Goal: Task Accomplishment & Management: Use online tool/utility

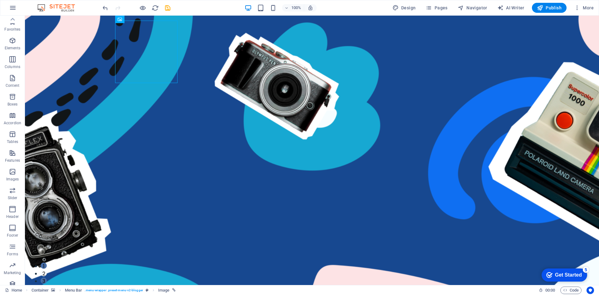
scroll to position [12, 0]
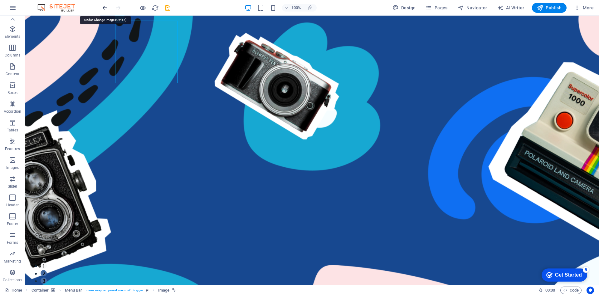
click at [102, 9] on icon "undo" at bounding box center [105, 7] width 7 height 7
click at [102, 9] on div at bounding box center [136, 8] width 70 height 10
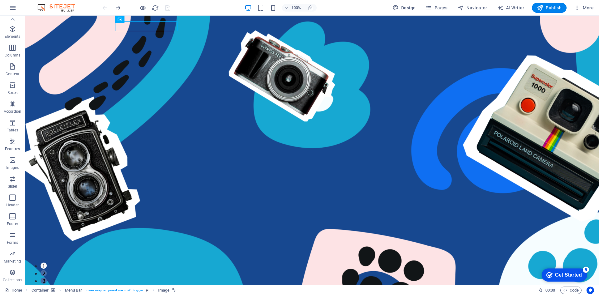
click at [102, 9] on div at bounding box center [136, 8] width 70 height 10
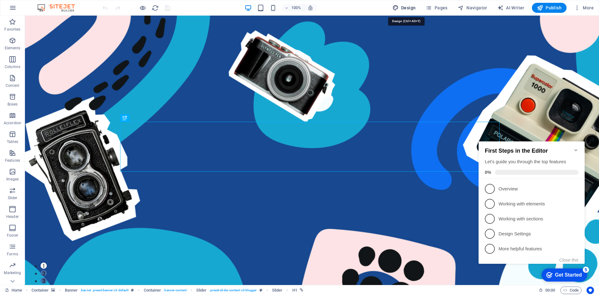
click at [408, 8] on span "Design" at bounding box center [403, 8] width 23 height 6
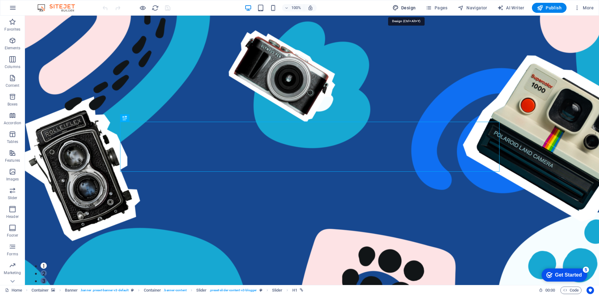
select select "px"
select select "400"
select select "px"
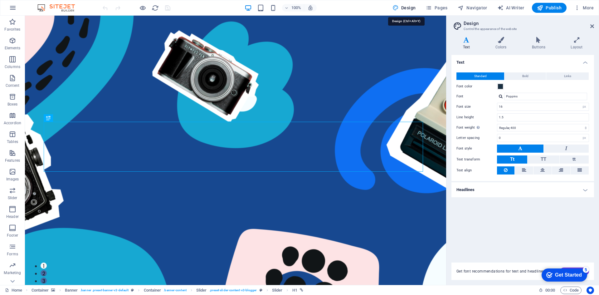
click at [408, 8] on span "Design" at bounding box center [403, 8] width 23 height 6
click at [582, 7] on span "More" at bounding box center [584, 8] width 20 height 6
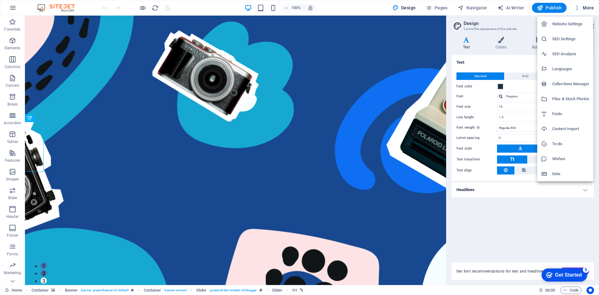
click at [102, 108] on div at bounding box center [299, 147] width 599 height 295
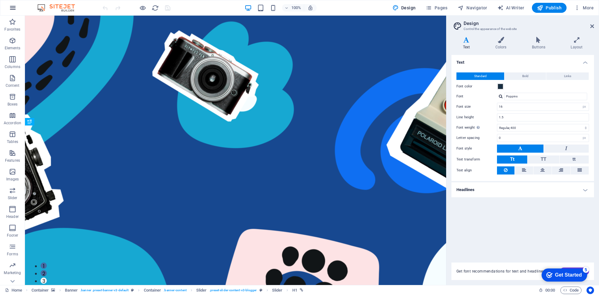
click at [13, 10] on icon "button" at bounding box center [12, 7] width 7 height 7
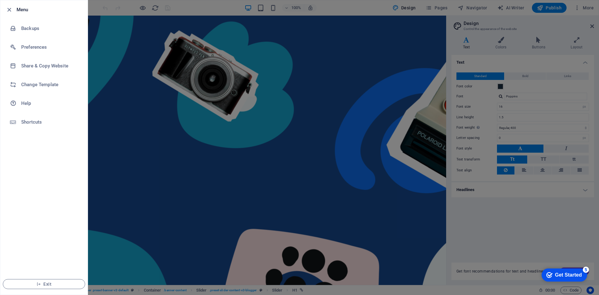
click at [13, 10] on div at bounding box center [10, 9] width 11 height 7
click at [128, 109] on div at bounding box center [299, 147] width 599 height 295
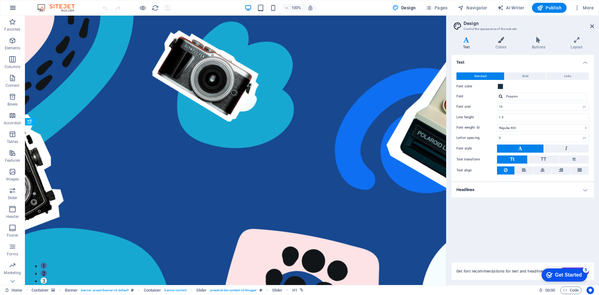
click at [12, 10] on icon "button" at bounding box center [12, 7] width 7 height 7
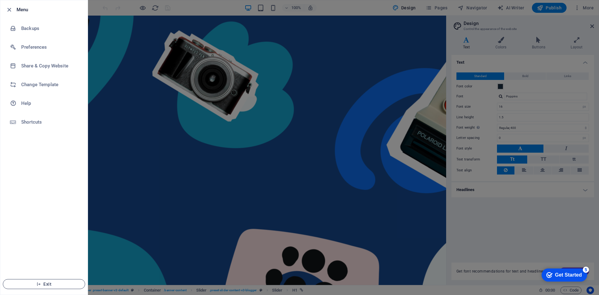
click at [35, 286] on span "Exit" at bounding box center [44, 283] width 72 height 5
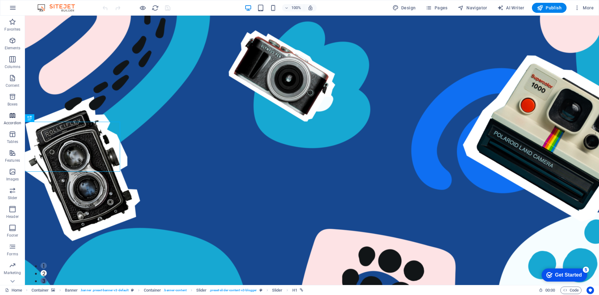
click at [11, 116] on icon "button" at bounding box center [12, 115] width 7 height 7
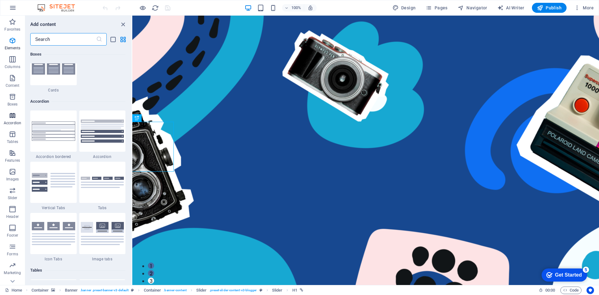
scroll to position [1991, 0]
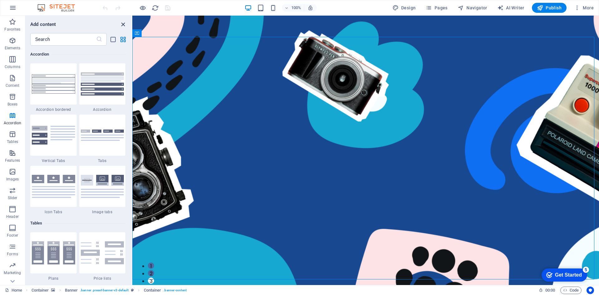
click at [124, 23] on icon "close panel" at bounding box center [122, 24] width 7 height 7
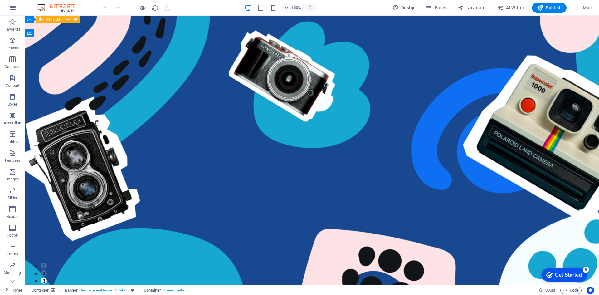
click at [49, 21] on span "Menu Bar" at bounding box center [53, 19] width 16 height 4
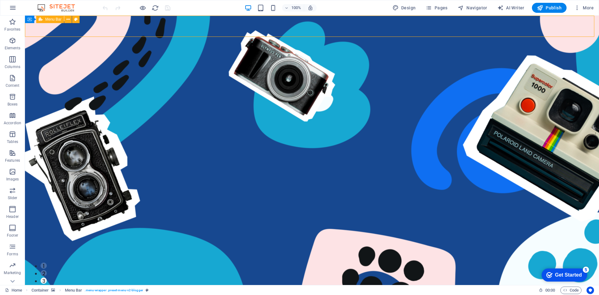
click at [49, 21] on span "Menu Bar" at bounding box center [53, 19] width 16 height 4
select select "%"
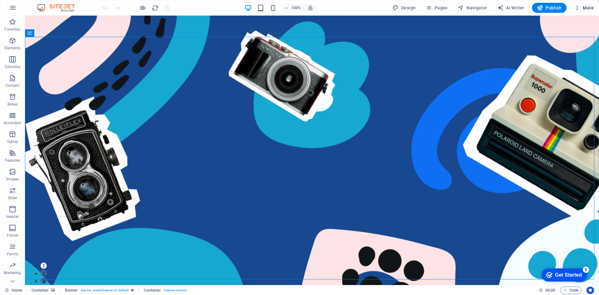
click at [590, 7] on span "More" at bounding box center [584, 8] width 20 height 6
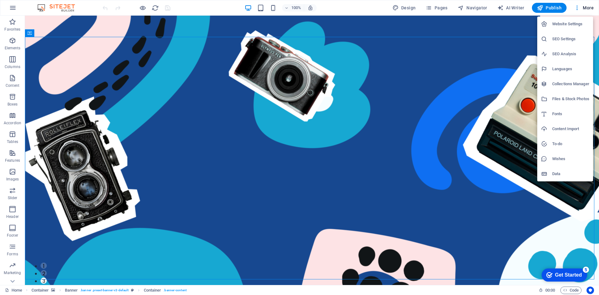
click at [14, 8] on div at bounding box center [299, 147] width 599 height 295
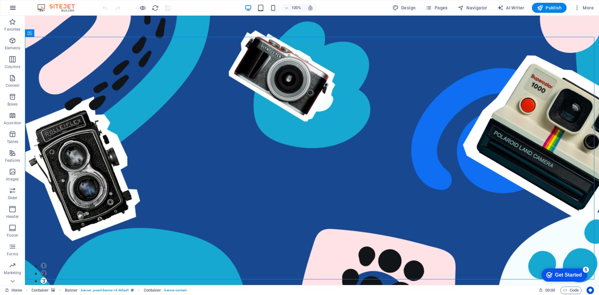
click at [14, 8] on icon "button" at bounding box center [12, 7] width 7 height 7
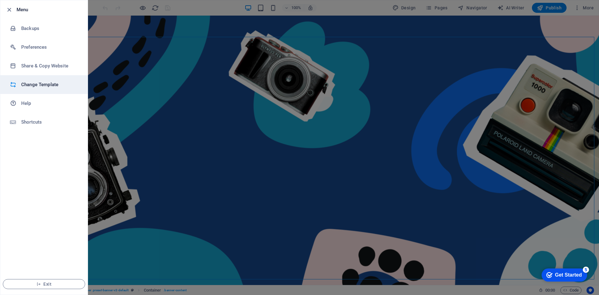
click at [56, 86] on h6 "Change Template" at bounding box center [50, 84] width 58 height 7
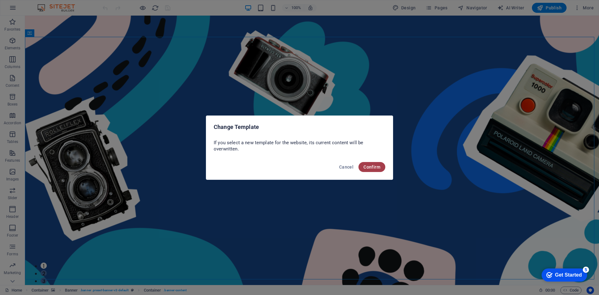
click at [377, 165] on span "Confirm" at bounding box center [371, 166] width 17 height 5
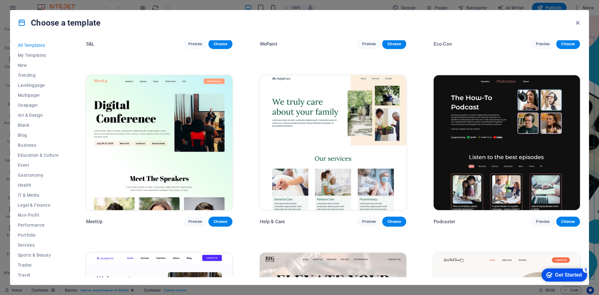
scroll to position [561, 0]
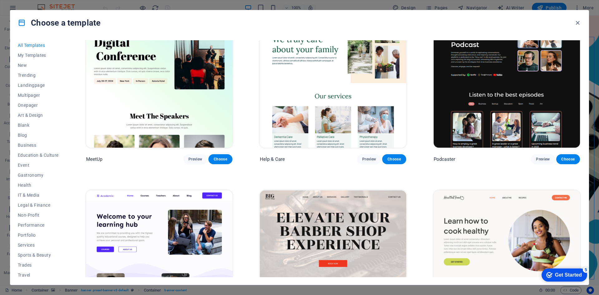
click at [448, 158] on p "Podcaster" at bounding box center [444, 159] width 22 height 6
click at [459, 159] on div "Podcaster Preview Choose" at bounding box center [506, 159] width 146 height 10
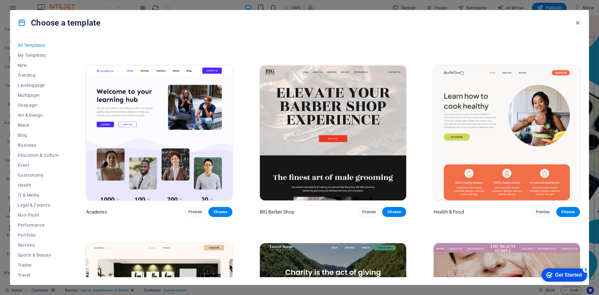
scroll to position [717, 0]
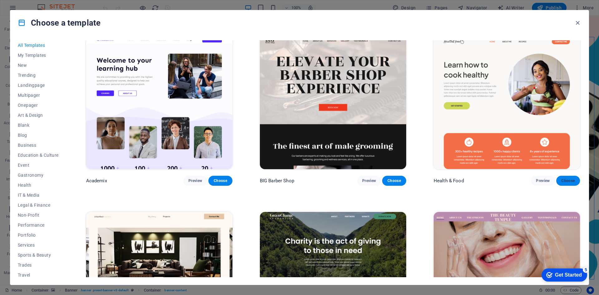
click at [561, 178] on span "Choose" at bounding box center [568, 180] width 14 height 5
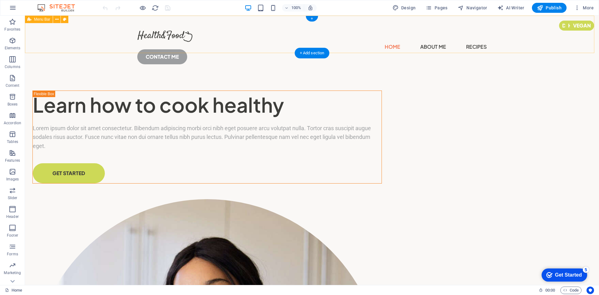
click at [113, 35] on div "Home About Me Recipes CONTACT ME" at bounding box center [312, 45] width 574 height 59
select select "header"
select select "px"
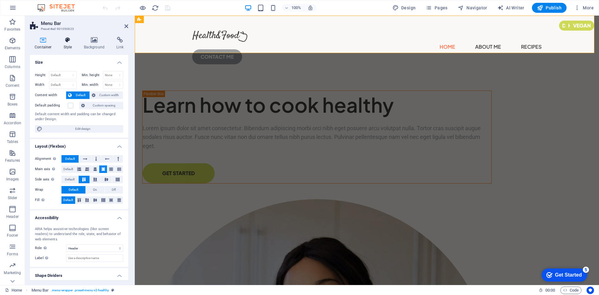
click at [71, 43] on h4 "Style" at bounding box center [69, 43] width 20 height 13
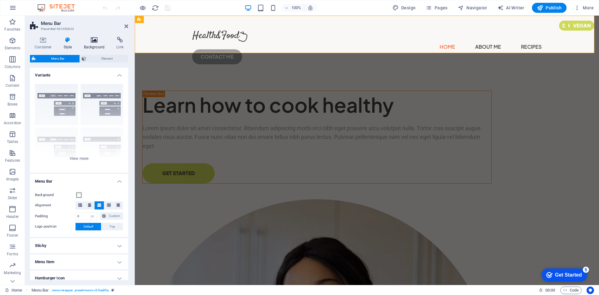
click at [91, 39] on icon at bounding box center [94, 40] width 30 height 6
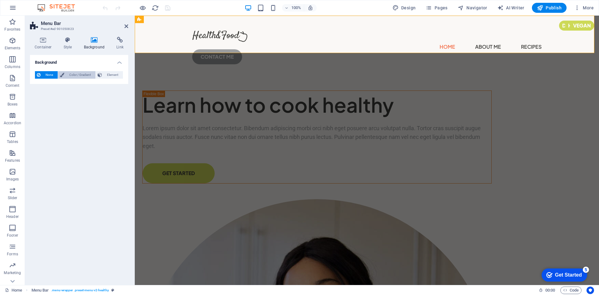
click at [75, 74] on span "Color / Gradient" at bounding box center [79, 74] width 27 height 7
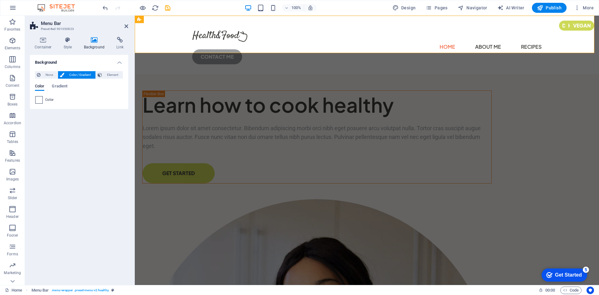
click at [41, 100] on span at bounding box center [39, 99] width 7 height 7
type input "#ffffff"
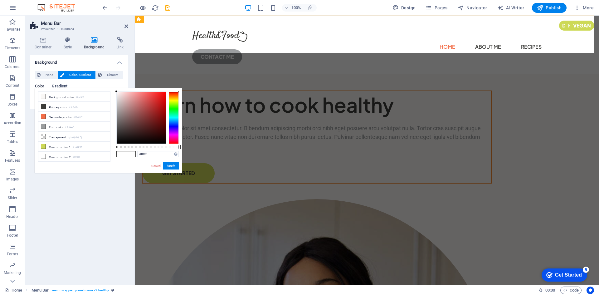
click at [65, 84] on span "Gradient" at bounding box center [60, 86] width 16 height 9
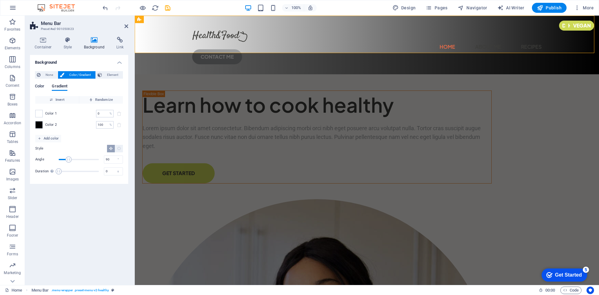
click at [40, 84] on span "Color" at bounding box center [39, 86] width 9 height 9
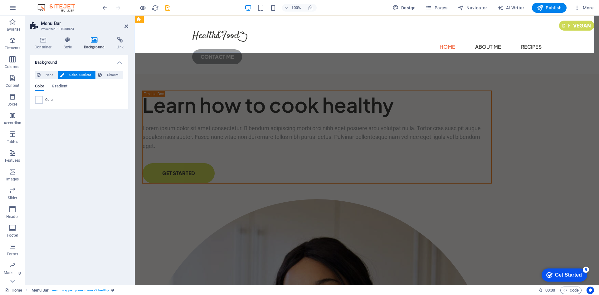
click at [48, 98] on span "Color" at bounding box center [49, 99] width 9 height 5
click at [42, 103] on div at bounding box center [38, 99] width 7 height 7
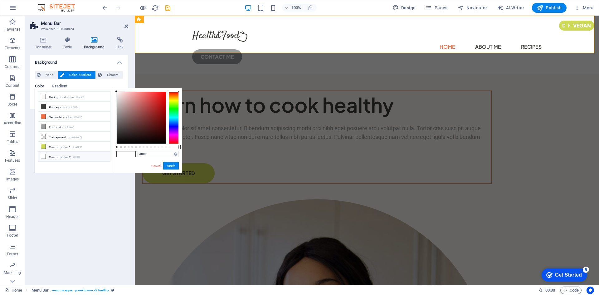
click at [173, 109] on div at bounding box center [174, 117] width 10 height 52
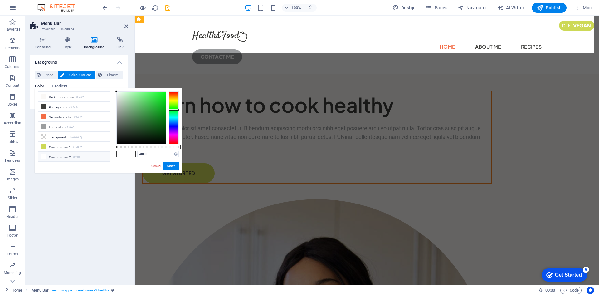
click at [173, 111] on div at bounding box center [174, 117] width 10 height 52
click at [177, 166] on button "Apply" at bounding box center [171, 165] width 16 height 7
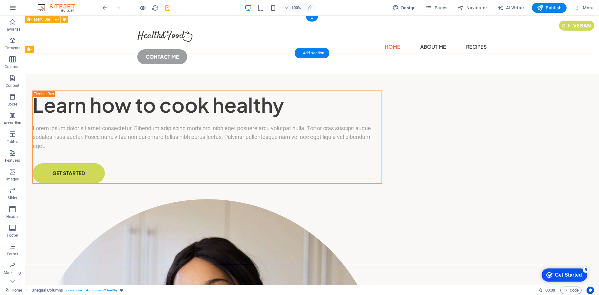
click at [339, 50] on div "Home About Me Recipes CONTACT ME" at bounding box center [312, 45] width 574 height 59
click at [539, 39] on div "Home About Me Recipes CONTACT ME" at bounding box center [312, 45] width 574 height 59
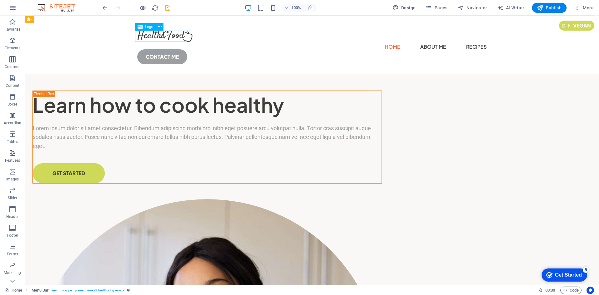
click at [147, 26] on span "Logo" at bounding box center [149, 27] width 8 height 4
click at [158, 27] on icon at bounding box center [159, 27] width 3 height 7
click at [137, 27] on icon at bounding box center [139, 26] width 5 height 7
click at [149, 27] on span "Logo" at bounding box center [149, 27] width 8 height 4
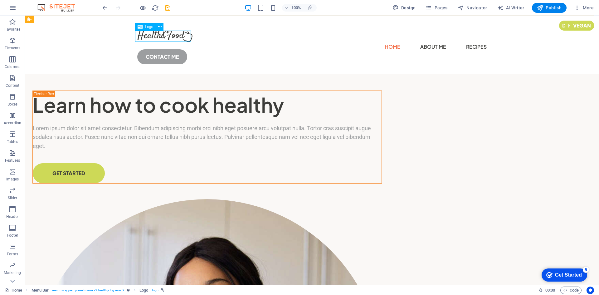
select select "px"
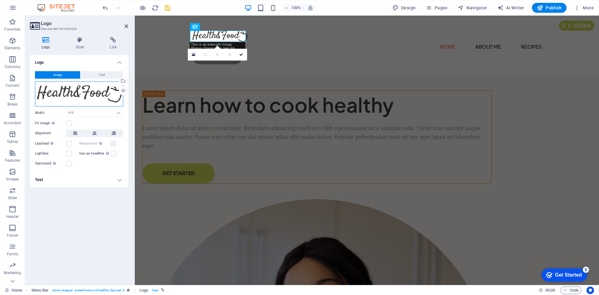
click at [83, 94] on div "Drag files here, click to choose files or select files from Files or our free s…" at bounding box center [79, 93] width 88 height 25
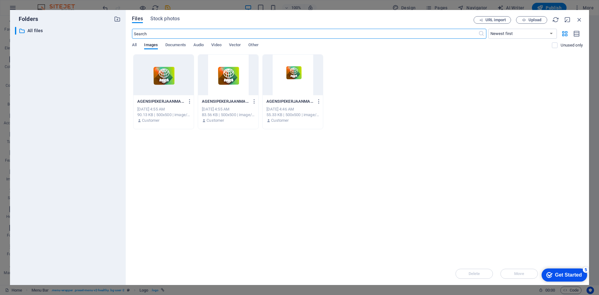
click at [230, 76] on div at bounding box center [228, 75] width 60 height 41
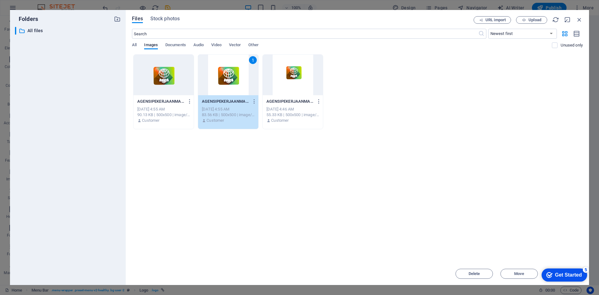
click at [289, 75] on div at bounding box center [293, 75] width 60 height 41
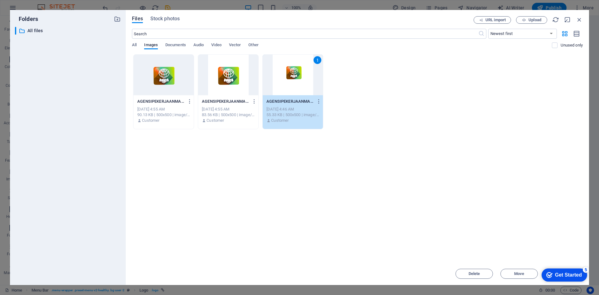
click at [289, 75] on div "1" at bounding box center [293, 75] width 60 height 41
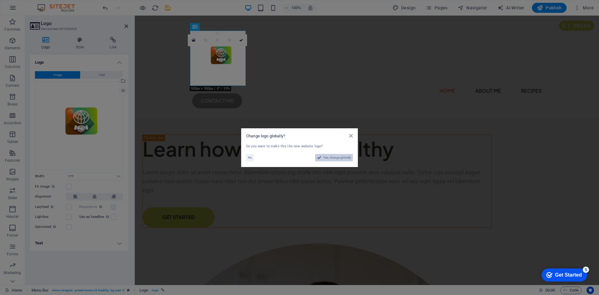
click at [323, 158] on span "Yes, change globally" at bounding box center [337, 157] width 28 height 7
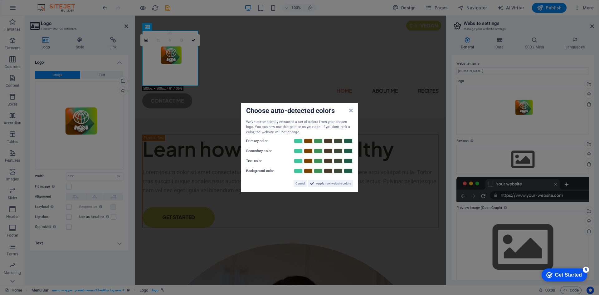
click at [248, 64] on aside "Choose auto-detected colors We've automatically extracted a set of colors from …" at bounding box center [299, 147] width 599 height 295
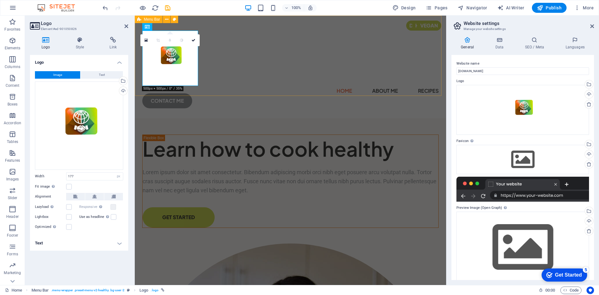
click at [278, 78] on div "Home About Me Recipes CONTACT ME" at bounding box center [290, 67] width 311 height 103
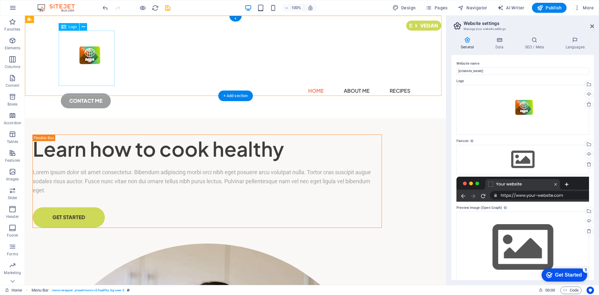
click at [85, 55] on div at bounding box center [235, 58] width 349 height 55
click at [91, 62] on div at bounding box center [235, 58] width 349 height 55
select select "px"
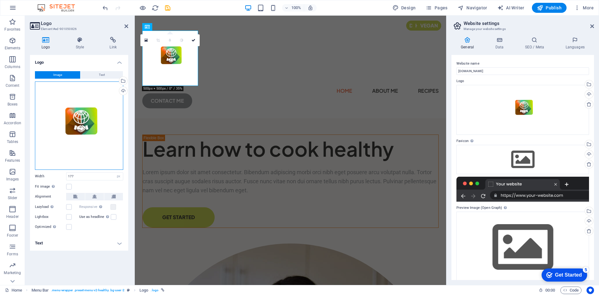
click at [86, 110] on div "Drag files here, click to choose files or select files from Files or our free s…" at bounding box center [79, 125] width 88 height 88
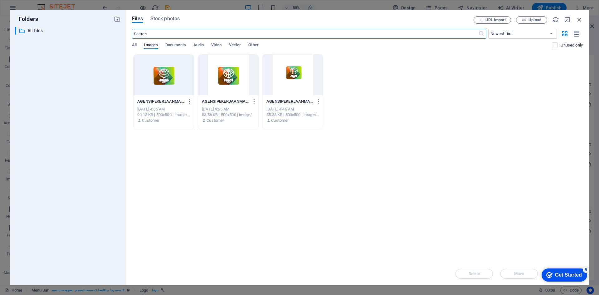
click at [161, 75] on div at bounding box center [163, 75] width 60 height 41
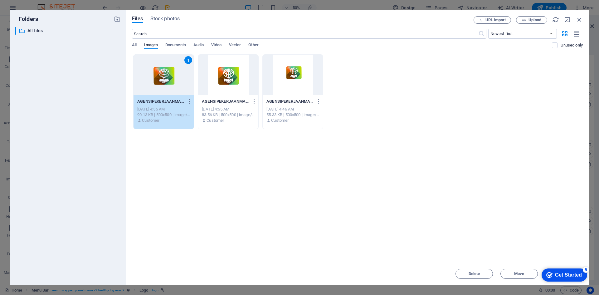
click at [161, 75] on div "1" at bounding box center [163, 75] width 60 height 41
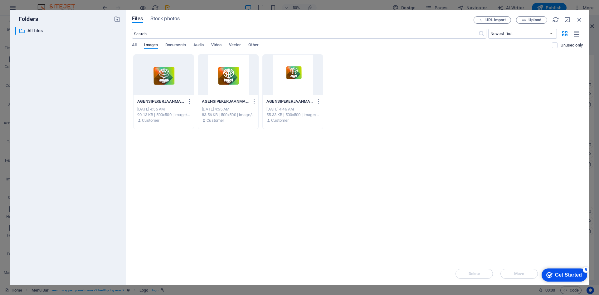
click at [161, 75] on div at bounding box center [163, 75] width 60 height 41
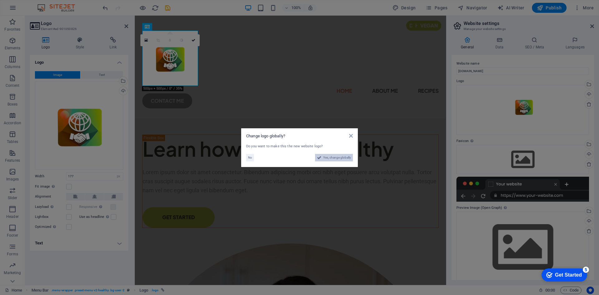
click at [324, 155] on span "Yes, change globally" at bounding box center [337, 157] width 28 height 7
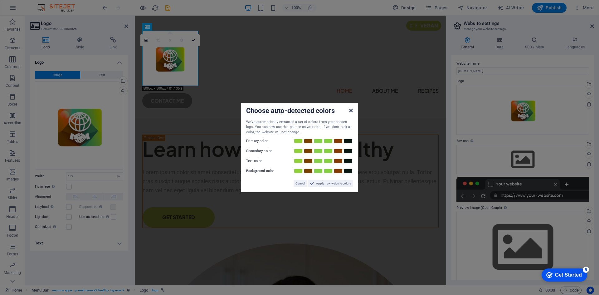
click at [351, 112] on icon at bounding box center [351, 110] width 4 height 5
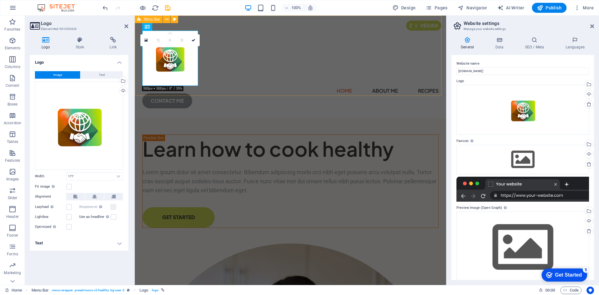
click at [264, 71] on div "Home About Me Recipes CONTACT ME" at bounding box center [290, 67] width 311 height 103
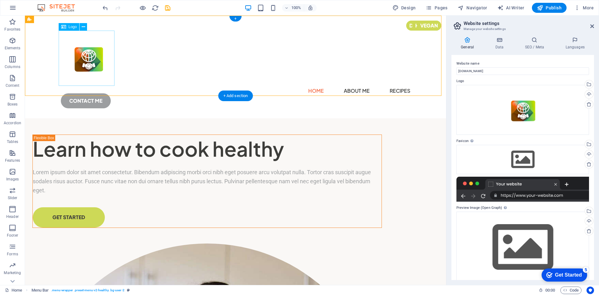
click at [82, 62] on div at bounding box center [235, 58] width 349 height 55
click at [69, 29] on div "Logo" at bounding box center [69, 26] width 21 height 7
select select "px"
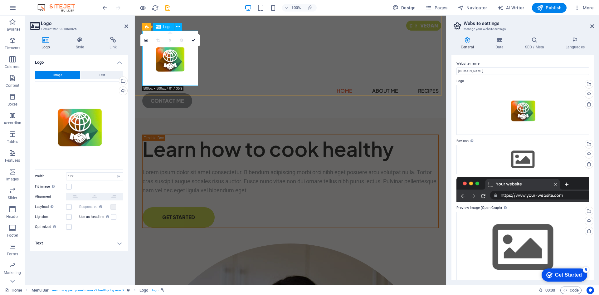
click at [171, 64] on div at bounding box center [290, 58] width 296 height 55
click at [145, 38] on icon at bounding box center [145, 40] width 3 height 4
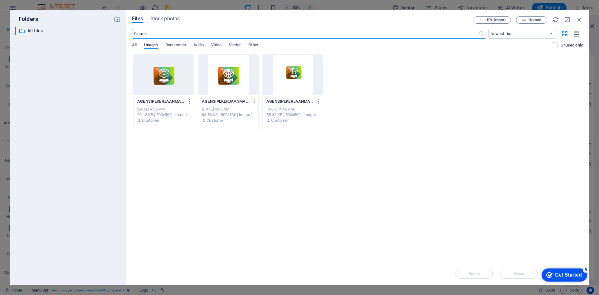
click at [153, 68] on div at bounding box center [163, 75] width 60 height 41
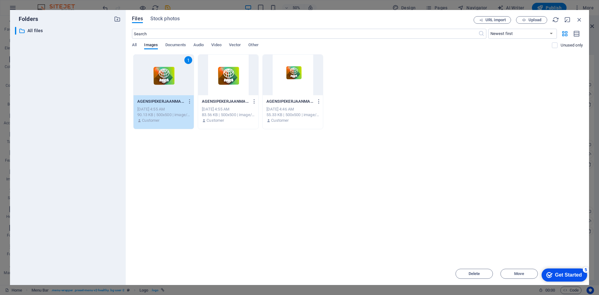
click at [183, 79] on div "1" at bounding box center [163, 75] width 60 height 41
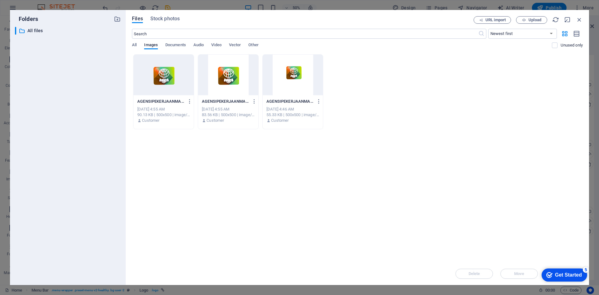
click at [183, 79] on div at bounding box center [163, 75] width 60 height 41
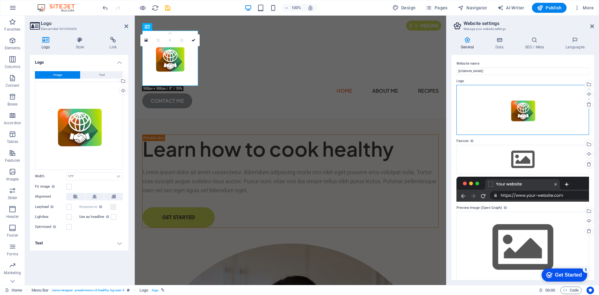
click at [523, 110] on div "Drag files here, click to choose files or select files from Files or our free s…" at bounding box center [522, 110] width 133 height 50
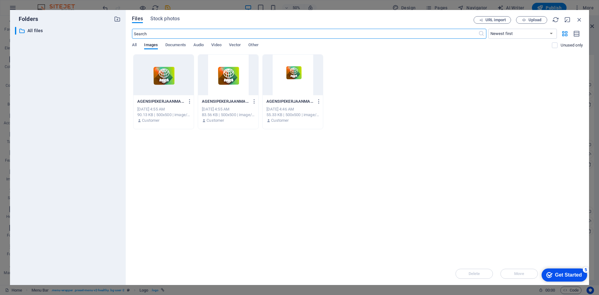
click at [219, 76] on div at bounding box center [228, 75] width 60 height 41
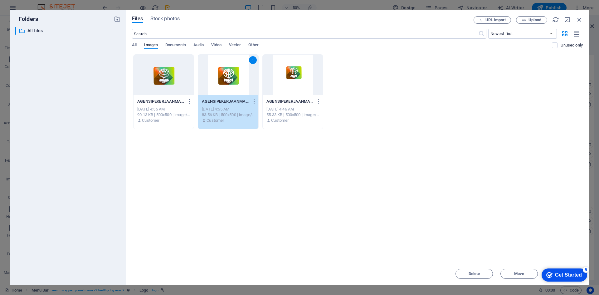
click at [219, 76] on div "1" at bounding box center [228, 75] width 60 height 41
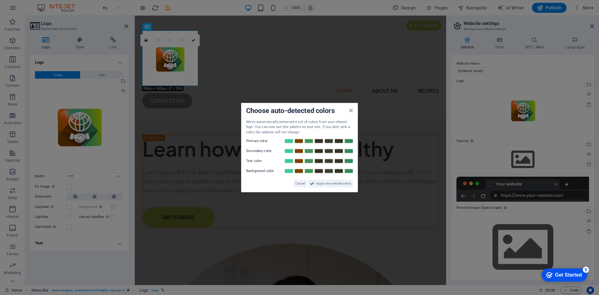
click at [350, 113] on div "Choose auto-detected colors" at bounding box center [299, 111] width 107 height 7
click at [350, 108] on icon at bounding box center [351, 110] width 4 height 5
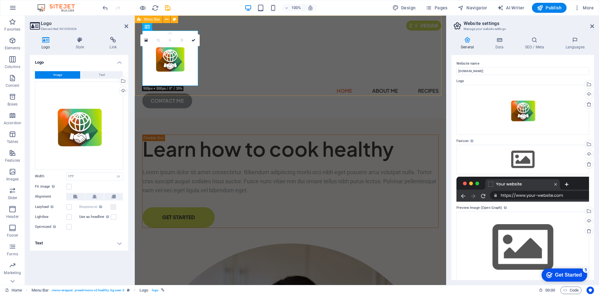
click at [322, 79] on div "Home About Me Recipes CONTACT ME" at bounding box center [290, 67] width 311 height 103
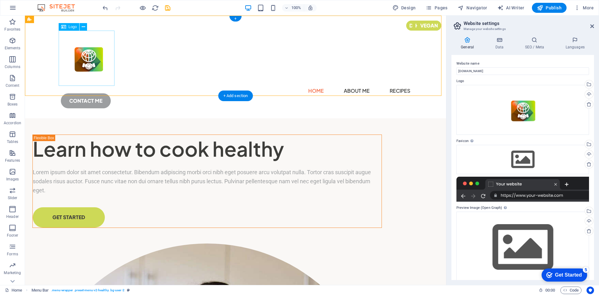
click at [94, 66] on div at bounding box center [235, 58] width 349 height 55
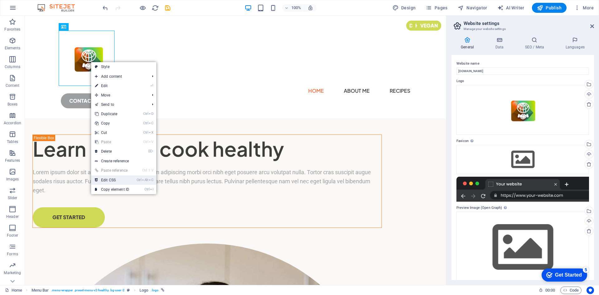
click at [123, 175] on link "Ctrl Alt C Edit CSS" at bounding box center [112, 179] width 42 height 9
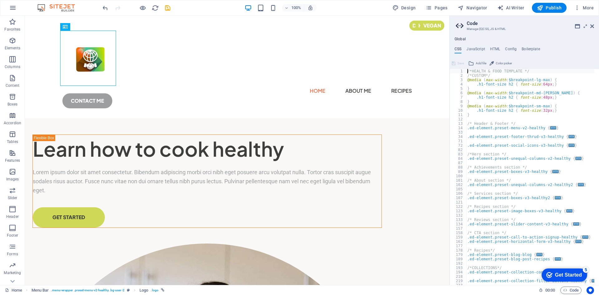
click at [583, 98] on div "/*HEALTH & FOOD TEMPLATE */ /*CUSTOM*/ @media ( max-width : $breakpoint-lg-max …" at bounding box center [530, 181] width 128 height 224
type textarea ".h1-font-size h2 { font-size: 48px; }"
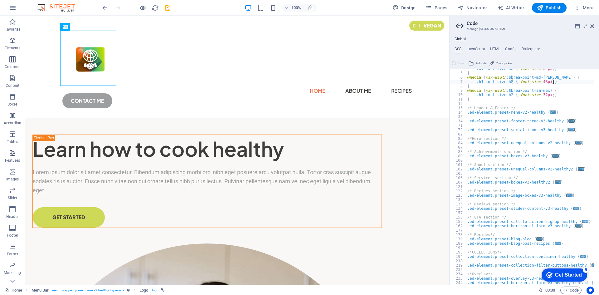
scroll to position [16, 0]
click at [273, 70] on div "Home About Me Recipes CONTACT ME" at bounding box center [237, 67] width 424 height 103
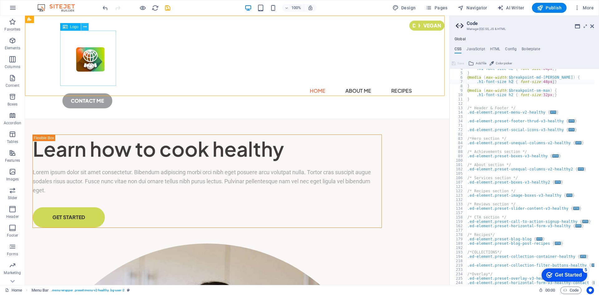
click at [87, 28] on button at bounding box center [84, 26] width 7 height 7
click at [179, 75] on div "Home About Me Recipes CONTACT ME" at bounding box center [237, 67] width 424 height 103
click at [86, 64] on div at bounding box center [236, 58] width 349 height 55
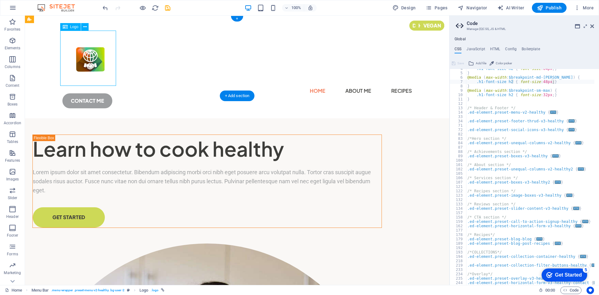
click at [88, 65] on div at bounding box center [236, 58] width 349 height 55
select select "px"
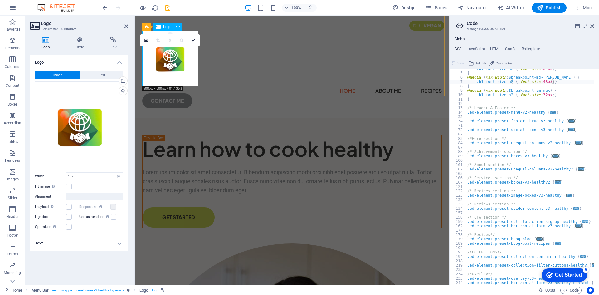
click at [163, 55] on div at bounding box center [291, 58] width 299 height 55
click at [403, 59] on div "Home About Me Recipes CONTACT ME" at bounding box center [292, 67] width 314 height 103
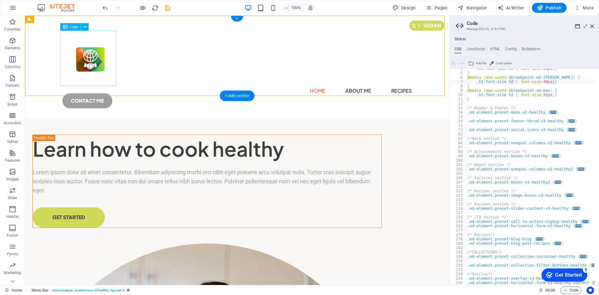
click at [89, 47] on div at bounding box center [236, 58] width 349 height 55
click at [74, 27] on span "Logo" at bounding box center [74, 27] width 8 height 4
click at [87, 62] on div at bounding box center [236, 58] width 349 height 55
select select "px"
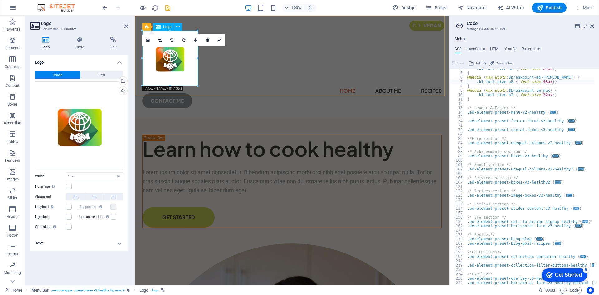
click at [167, 65] on div at bounding box center [291, 58] width 299 height 55
click at [46, 36] on div "Logo Style Link Logo Image Text Drag files here, click to choose files or selec…" at bounding box center [79, 158] width 108 height 253
click at [51, 45] on h4 "Logo" at bounding box center [47, 43] width 34 height 13
click at [301, 60] on div "Home About Me Recipes CONTACT ME" at bounding box center [292, 67] width 314 height 103
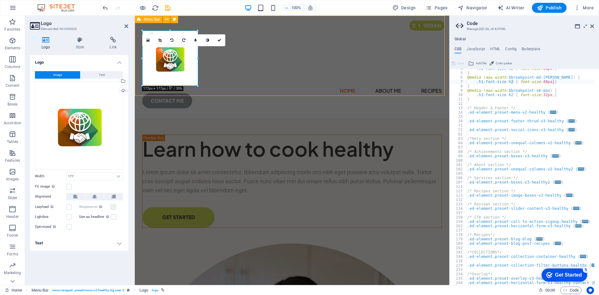
click at [301, 60] on div "Home About Me Recipes CONTACT ME" at bounding box center [292, 67] width 314 height 103
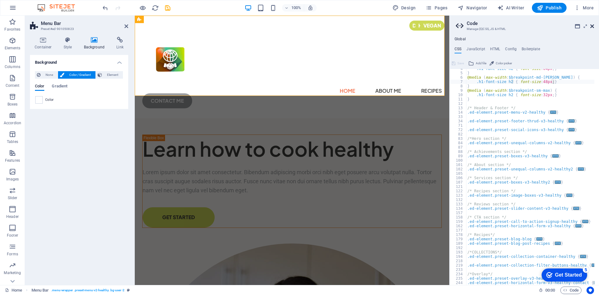
drag, startPoint x: 591, startPoint y: 25, endPoint x: 447, endPoint y: 17, distance: 143.3
click at [591, 25] on icon at bounding box center [592, 26] width 4 height 5
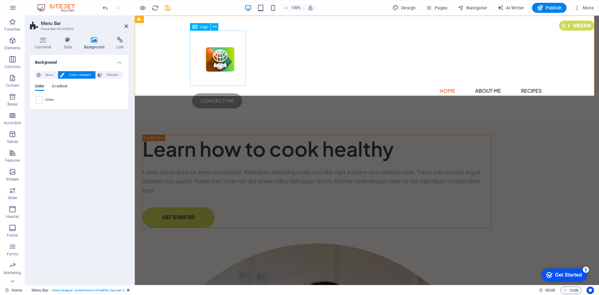
click at [215, 60] on div at bounding box center [366, 58] width 349 height 55
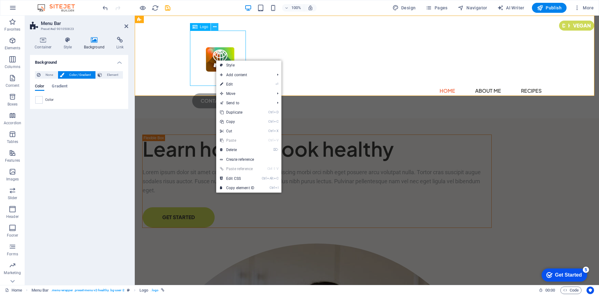
click at [215, 27] on icon at bounding box center [214, 27] width 3 height 7
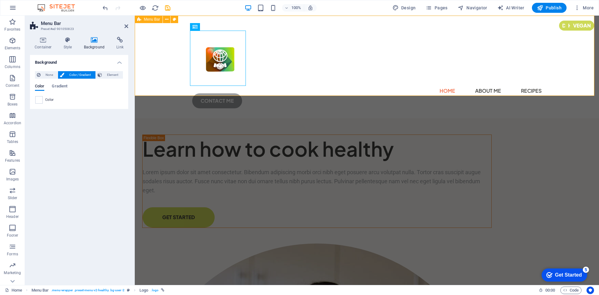
click at [441, 65] on div "Home About Me Recipes CONTACT ME" at bounding box center [367, 67] width 464 height 103
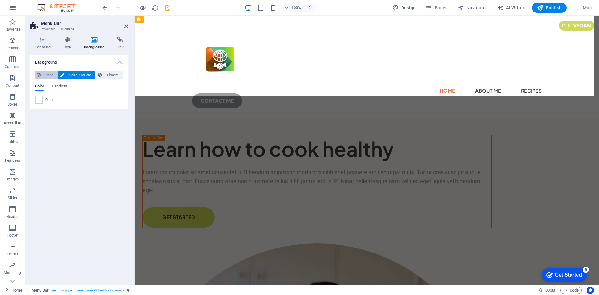
click at [48, 71] on span "None" at bounding box center [48, 74] width 13 height 7
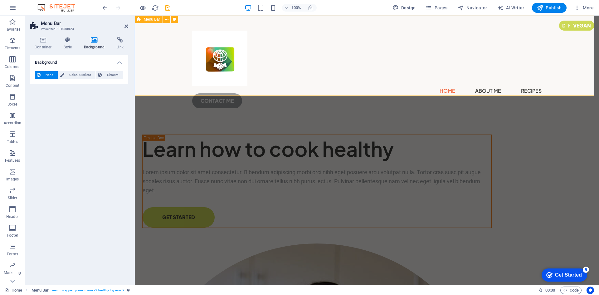
click at [171, 57] on div "Home About Me Recipes CONTACT ME" at bounding box center [367, 67] width 464 height 103
click at [219, 51] on div at bounding box center [366, 58] width 349 height 55
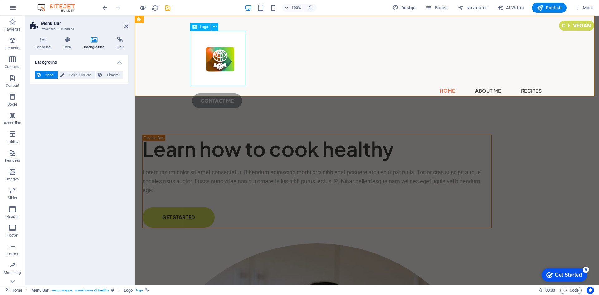
click at [219, 51] on div at bounding box center [366, 58] width 349 height 55
select select "px"
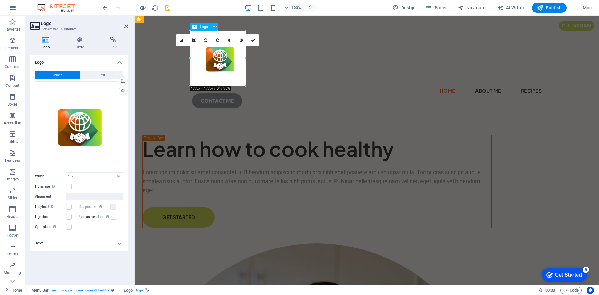
click at [226, 60] on div at bounding box center [366, 58] width 349 height 55
click at [250, 41] on link at bounding box center [253, 40] width 12 height 12
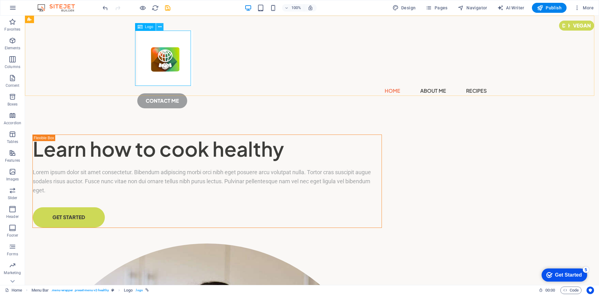
click at [158, 27] on icon at bounding box center [159, 27] width 3 height 7
click at [270, 71] on div "Home About Me Recipes CONTACT ME" at bounding box center [312, 67] width 574 height 103
click at [166, 59] on div at bounding box center [311, 58] width 349 height 55
select select "px"
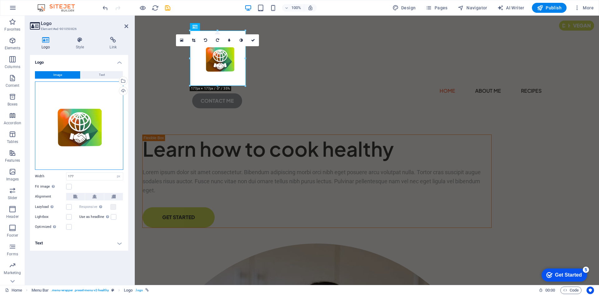
click at [72, 128] on div "Drag files here, click to choose files or select files from Files or our free s…" at bounding box center [79, 125] width 88 height 88
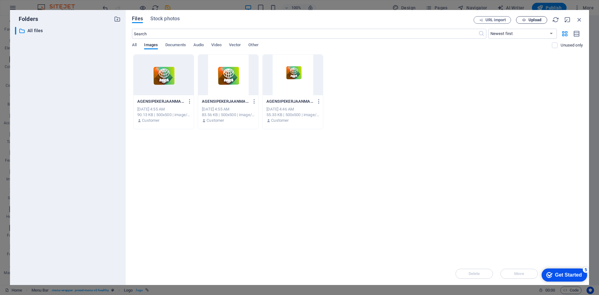
click at [524, 21] on icon "button" at bounding box center [524, 20] width 4 height 4
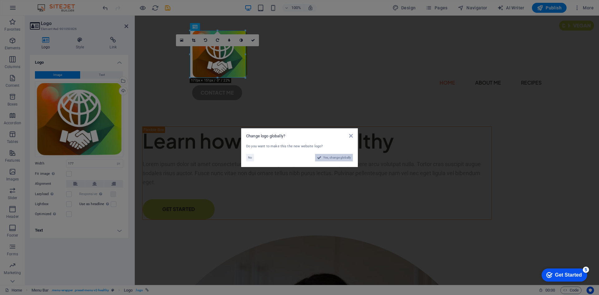
click at [333, 157] on span "Yes, change globally" at bounding box center [337, 157] width 28 height 7
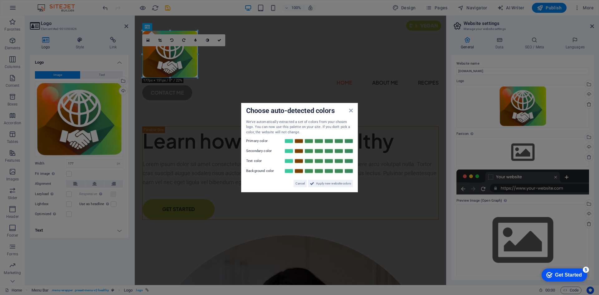
click at [287, 56] on aside "Choose auto-detected colors We've automatically extracted a set of colors from …" at bounding box center [299, 147] width 599 height 295
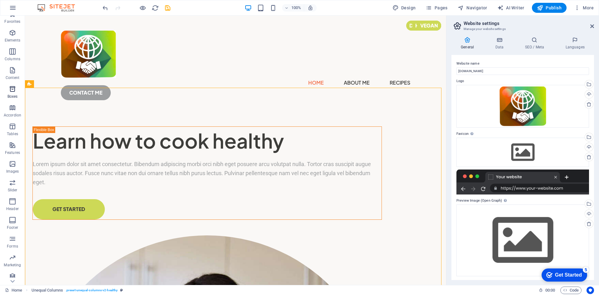
scroll to position [12, 0]
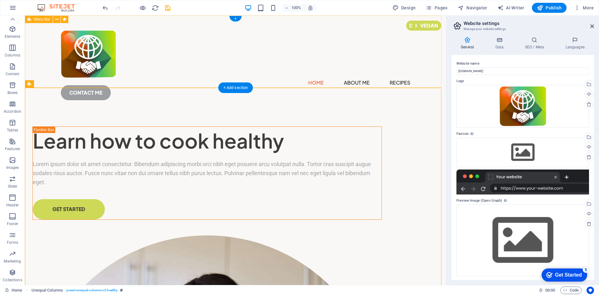
click at [177, 64] on div "Home About Me Recipes CONTACT ME" at bounding box center [235, 63] width 421 height 94
click at [147, 64] on div "Home About Me Recipes CONTACT ME" at bounding box center [235, 63] width 421 height 94
click at [10, 74] on p "Content" at bounding box center [13, 73] width 14 height 5
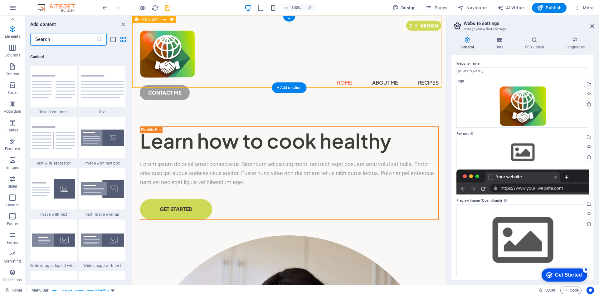
scroll to position [1091, 0]
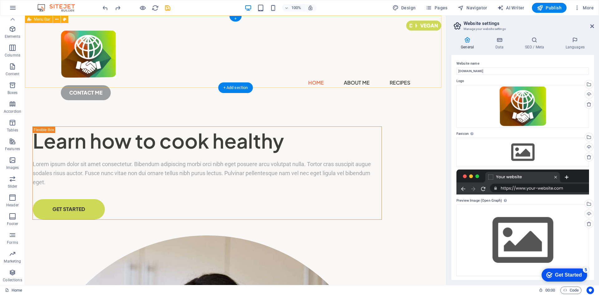
drag, startPoint x: 38, startPoint y: 214, endPoint x: 189, endPoint y: 60, distance: 215.6
click at [12, 195] on icon "button" at bounding box center [12, 197] width 7 height 7
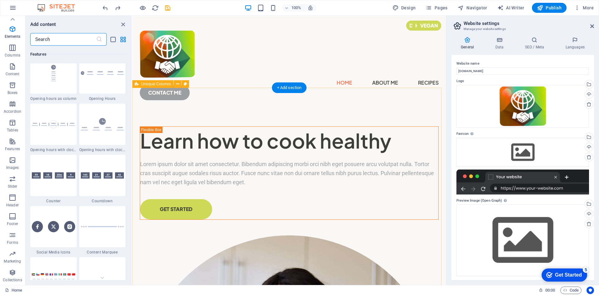
scroll to position [3754, 0]
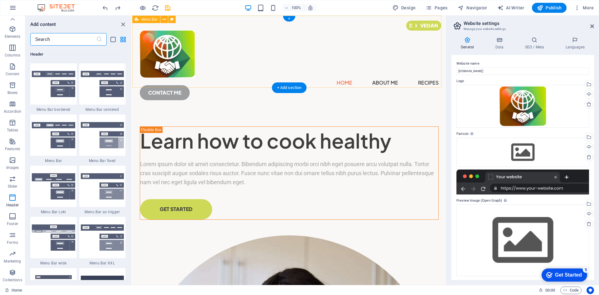
click at [240, 60] on div "Home About Me Recipes CONTACT ME" at bounding box center [289, 63] width 314 height 94
click at [308, 65] on div "Home About Me Recipes CONTACT ME" at bounding box center [289, 63] width 314 height 94
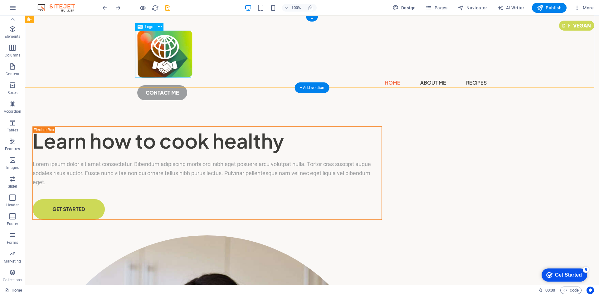
click at [159, 55] on div at bounding box center [311, 54] width 349 height 47
click at [160, 26] on icon at bounding box center [159, 27] width 3 height 7
click at [158, 28] on icon at bounding box center [159, 27] width 3 height 7
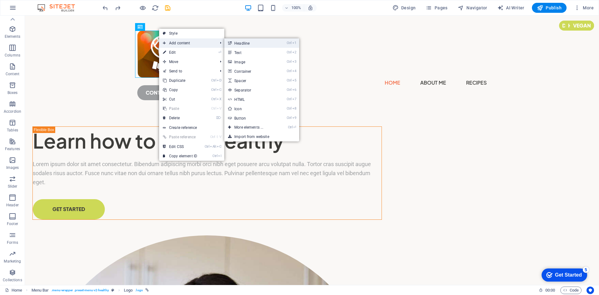
click at [240, 43] on link "Ctrl 1 Headline" at bounding box center [249, 42] width 51 height 9
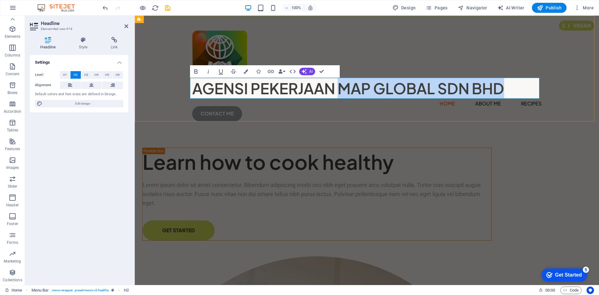
click at [336, 89] on h2 "​AGENSI PEKERJAAN MAP GLOBAL SDN BHD" at bounding box center [366, 88] width 349 height 21
click at [373, 49] on div "​AGENSI PEKERJAAN MAP GLOBAL SDN BHD Home About Me Recipes CONTACT ME" at bounding box center [367, 74] width 464 height 116
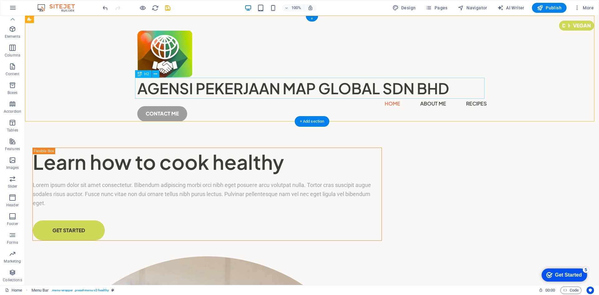
click at [250, 89] on div "AGENSI PEKERJAAN MAP GLOBAL SDN BHD" at bounding box center [311, 88] width 349 height 21
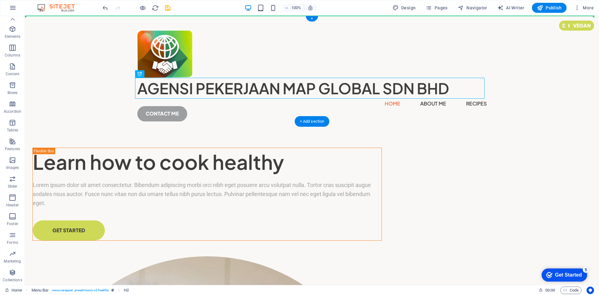
drag, startPoint x: 251, startPoint y: 89, endPoint x: 323, endPoint y: 57, distance: 78.3
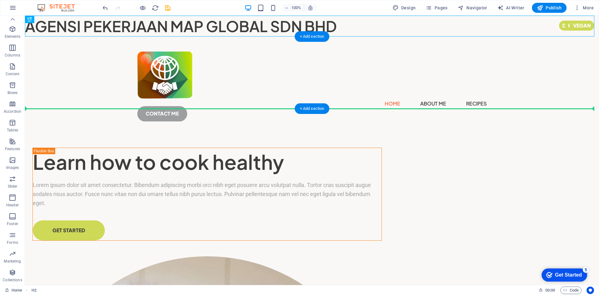
drag, startPoint x: 185, startPoint y: 23, endPoint x: 280, endPoint y: 88, distance: 116.0
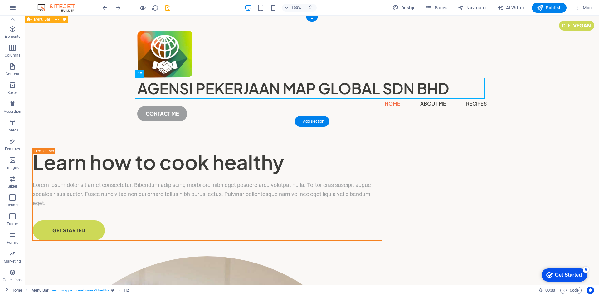
click at [246, 60] on div "AGENSI PEKERJAAN MAP GLOBAL SDN BHD Home About Me Recipes CONTACT ME" at bounding box center [312, 74] width 574 height 116
click at [198, 86] on div "AGENSI PEKERJAAN MAP GLOBAL SDN BHD" at bounding box center [311, 88] width 349 height 21
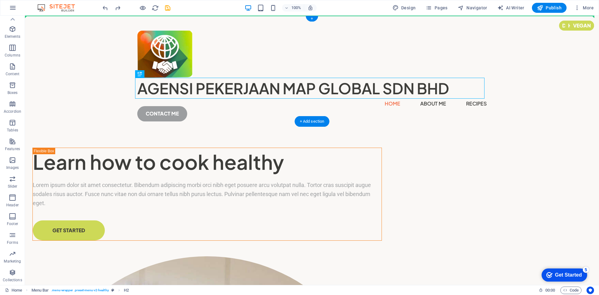
drag, startPoint x: 198, startPoint y: 64, endPoint x: 295, endPoint y: 54, distance: 97.8
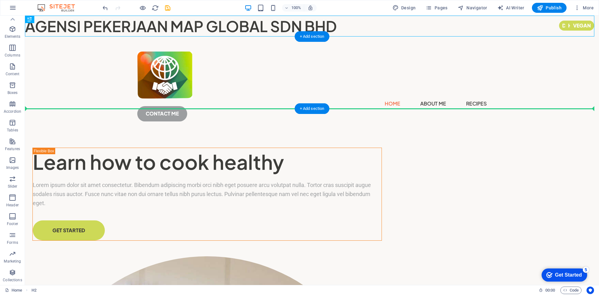
drag, startPoint x: 249, startPoint y: 27, endPoint x: 319, endPoint y: 78, distance: 86.7
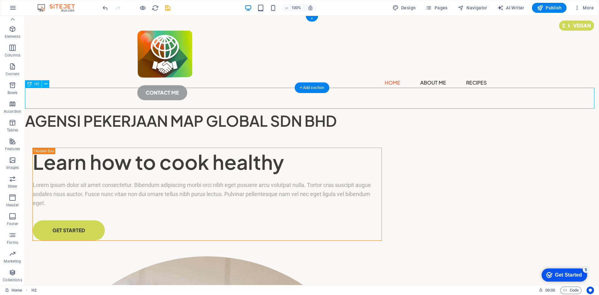
drag, startPoint x: 121, startPoint y: 97, endPoint x: 310, endPoint y: 103, distance: 189.0
click at [310, 110] on div "AGENSI PEKERJAAN MAP GLOBAL SDN BHD" at bounding box center [312, 120] width 574 height 21
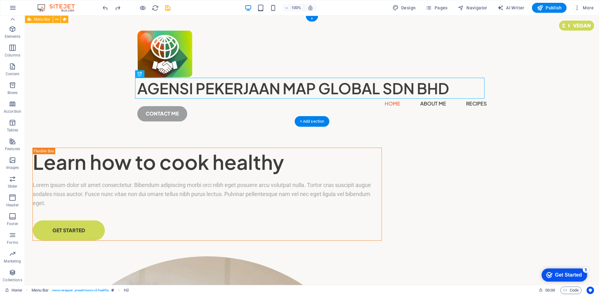
click at [553, 84] on div "AGENSI PEKERJAAN MAP GLOBAL SDN BHD Home About Me Recipes CONTACT ME" at bounding box center [312, 74] width 574 height 116
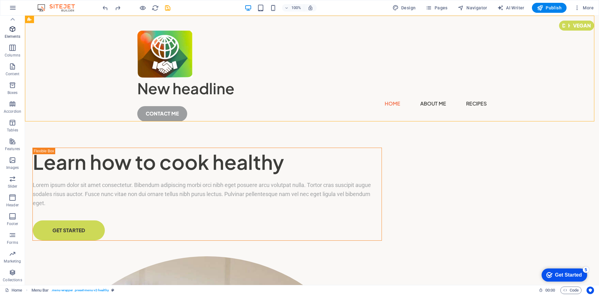
click at [13, 27] on icon "button" at bounding box center [12, 28] width 7 height 7
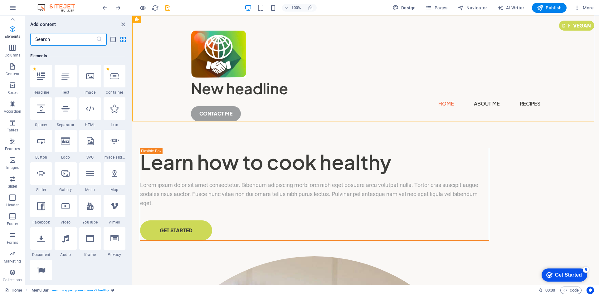
scroll to position [66, 0]
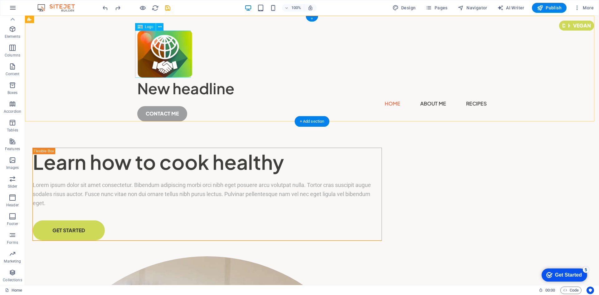
click at [175, 59] on div at bounding box center [311, 54] width 349 height 47
click at [201, 91] on div "New headline" at bounding box center [311, 88] width 349 height 21
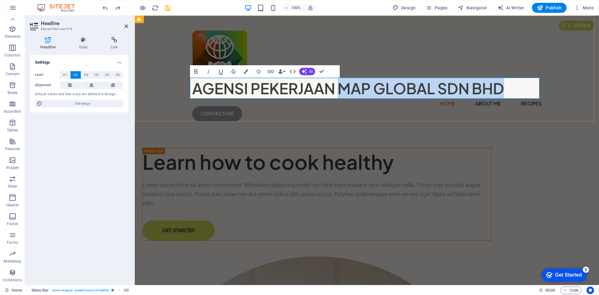
click at [339, 88] on h2 "AGENSI PEKERJAAN MAP GLOBAL SDN BHD" at bounding box center [366, 88] width 349 height 21
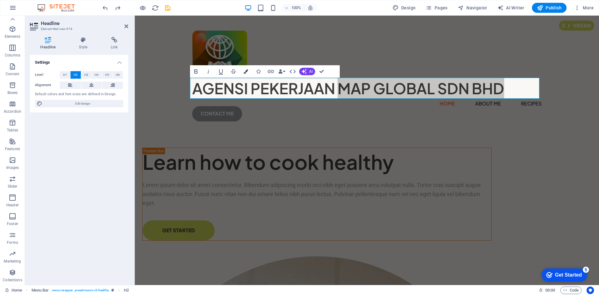
click at [247, 73] on icon "button" at bounding box center [246, 71] width 4 height 4
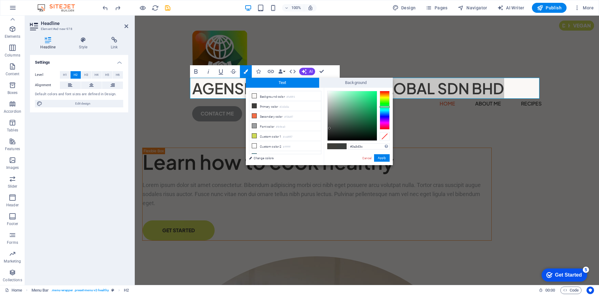
click at [384, 107] on div at bounding box center [384, 110] width 10 height 39
type input "#3a3d3b"
click at [384, 105] on div at bounding box center [384, 105] width 10 height 2
click at [384, 156] on button "Apply" at bounding box center [382, 157] width 16 height 7
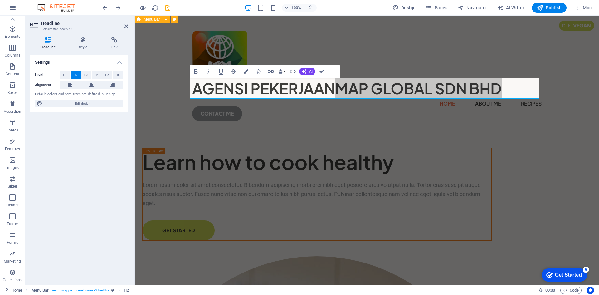
click at [414, 73] on div "AGENSI PEKERJAAN MAP GLOBAL SDN BHD Home About Me Recipes CONTACT ME" at bounding box center [367, 74] width 464 height 116
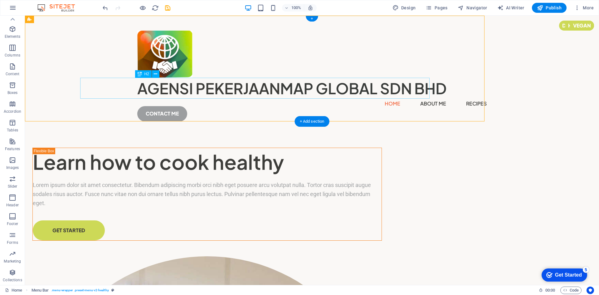
click at [309, 96] on div "AGENSI PEKERJAAN MAP GLOBAL SDN BHD" at bounding box center [311, 88] width 349 height 21
click at [201, 91] on div "AGENSI PEKERJAAN MAP GLOBAL SDN BHD" at bounding box center [311, 88] width 349 height 21
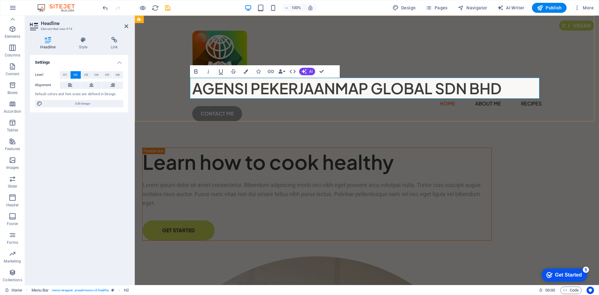
click at [201, 91] on h2 "AGENSI PEKERJAAN MAP GLOBAL SDN BHD" at bounding box center [366, 88] width 349 height 21
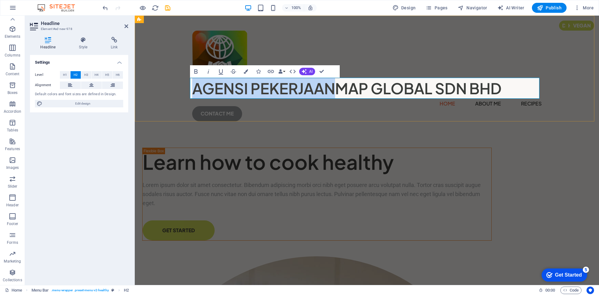
drag, startPoint x: 192, startPoint y: 88, endPoint x: 330, endPoint y: 84, distance: 138.5
click at [330, 84] on h2 "AGENSI PEKERJAAN MAP GLOBAL SDN BHD" at bounding box center [366, 88] width 349 height 21
drag, startPoint x: 188, startPoint y: 70, endPoint x: 320, endPoint y: 70, distance: 131.3
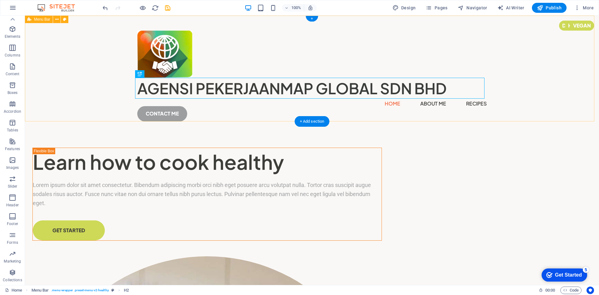
click at [219, 49] on div "AGENSI PEKERJAAN MAP GLOBAL SDN BHD Home About Me Recipes CONTACT ME" at bounding box center [312, 74] width 574 height 116
click at [167, 91] on div "AGENSI PEKERJAAN MAP GLOBAL SDN BHD" at bounding box center [311, 88] width 349 height 21
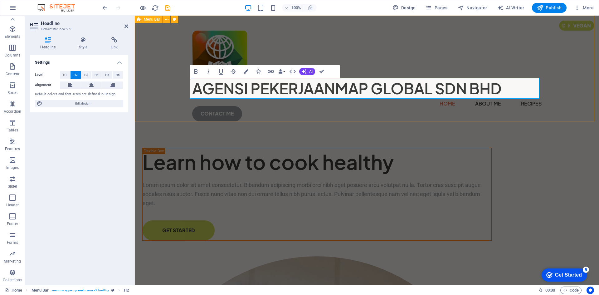
click at [167, 91] on div "AGENSI PEKERJAAN MAP GLOBAL SDN BHD Home About Me Recipes CONTACT ME" at bounding box center [367, 74] width 464 height 116
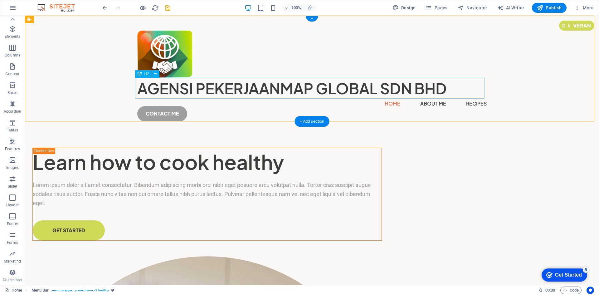
click at [167, 89] on div "AGENSI PEKERJAAN MAP GLOBAL SDN BHD" at bounding box center [311, 88] width 349 height 21
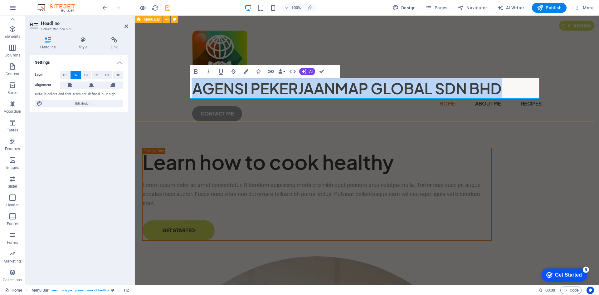
click at [167, 89] on div "AGENSI PEKERJAAN MAP GLOBAL SDN BHD Home About Me Recipes CONTACT ME" at bounding box center [367, 74] width 464 height 116
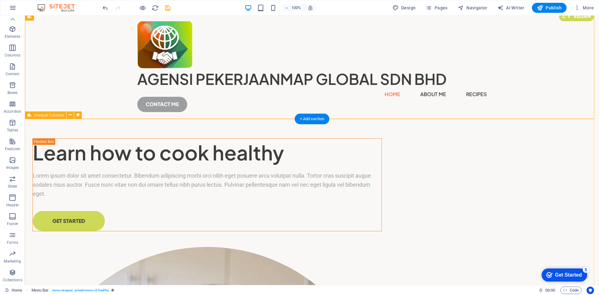
scroll to position [0, 0]
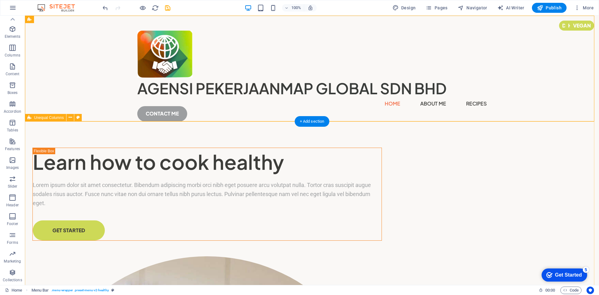
click at [229, 92] on div "AGENSI PEKERJAAN MAP GLOBAL SDN BHD" at bounding box center [311, 88] width 349 height 21
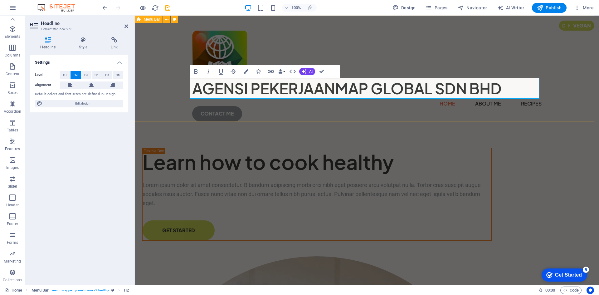
click at [179, 109] on div "AGENSI PEKERJAAN MAP GLOBAL SDN BHD Home About Me Recipes CONTACT ME" at bounding box center [367, 74] width 464 height 116
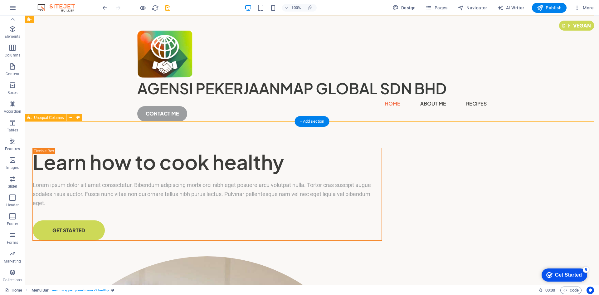
click at [181, 87] on div "AGENSI PEKERJAAN MAP GLOBAL SDN BHD" at bounding box center [311, 88] width 349 height 21
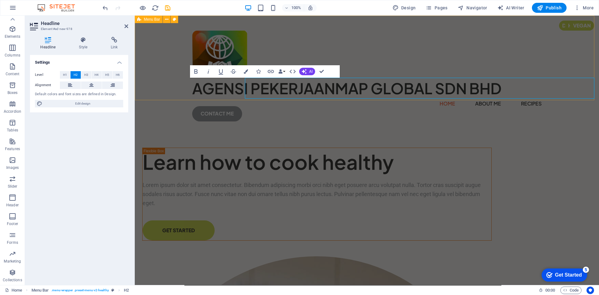
click at [181, 87] on div "AGENSI PEKERJAAN MAP GLOBAL SDN BHD Home About Me Recipes CONTACT ME" at bounding box center [367, 74] width 464 height 116
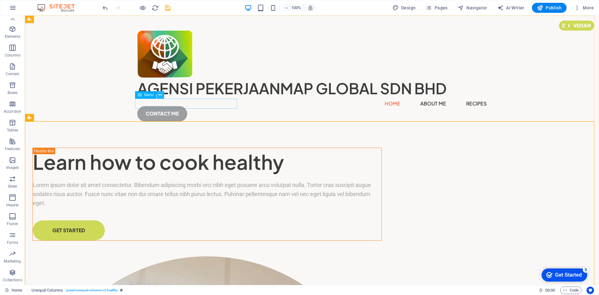
click at [157, 94] on button at bounding box center [160, 94] width 7 height 7
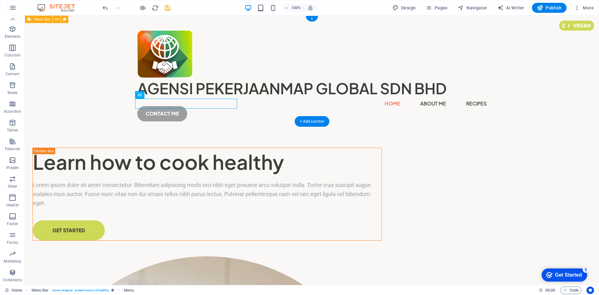
click at [326, 67] on div "AGENSI PEKERJAAN MAP GLOBAL SDN BHD Home About Me Recipes CONTACT ME" at bounding box center [312, 74] width 574 height 116
click at [246, 57] on div "AGENSI PEKERJAAN MAP GLOBAL SDN BHD Home About Me Recipes CONTACT ME" at bounding box center [312, 74] width 574 height 116
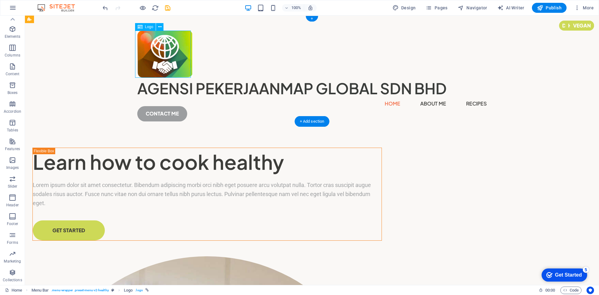
drag, startPoint x: 165, startPoint y: 51, endPoint x: 151, endPoint y: 57, distance: 15.4
click at [151, 57] on div at bounding box center [311, 54] width 349 height 47
click at [158, 82] on div "AGENSI PEKERJAAN MAP GLOBAL SDN BHD" at bounding box center [311, 88] width 349 height 21
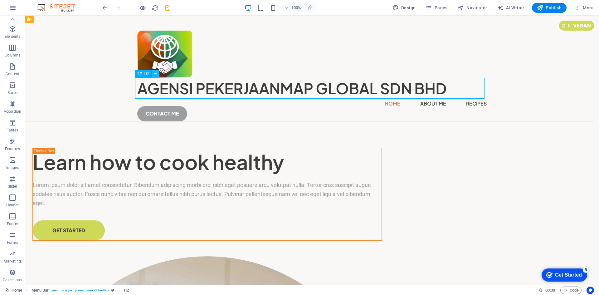
click at [156, 76] on icon at bounding box center [155, 74] width 3 height 7
drag, startPoint x: 103, startPoint y: 99, endPoint x: 121, endPoint y: 97, distance: 17.8
click at [104, 99] on div "AGENSI PEKERJAAN MAP GLOBAL SDN BHD Home About Me Recipes CONTACT ME" at bounding box center [312, 74] width 574 height 116
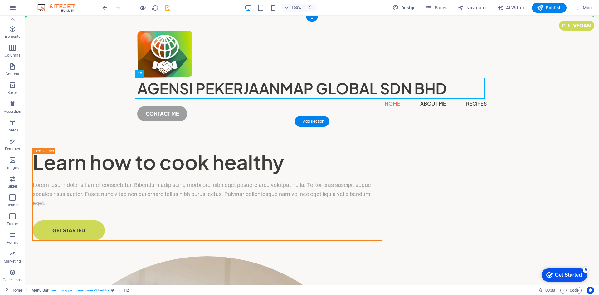
drag, startPoint x: 148, startPoint y: 91, endPoint x: 199, endPoint y: 55, distance: 62.3
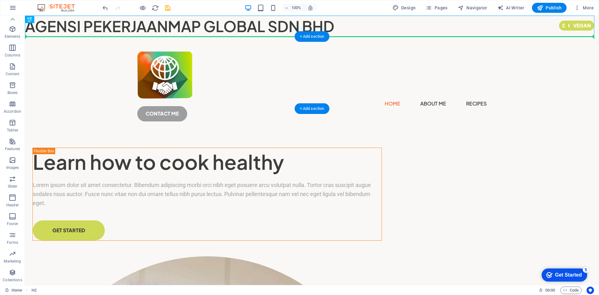
drag, startPoint x: 258, startPoint y: 22, endPoint x: 309, endPoint y: 69, distance: 69.1
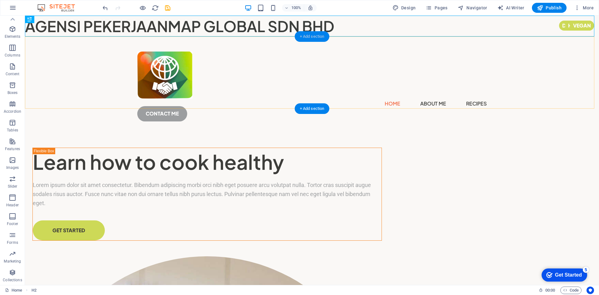
click at [315, 35] on div "+ Add section" at bounding box center [312, 36] width 35 height 11
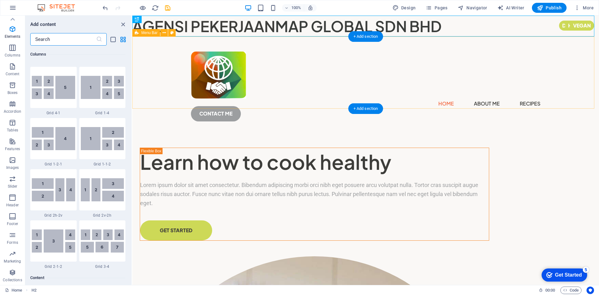
scroll to position [1091, 0]
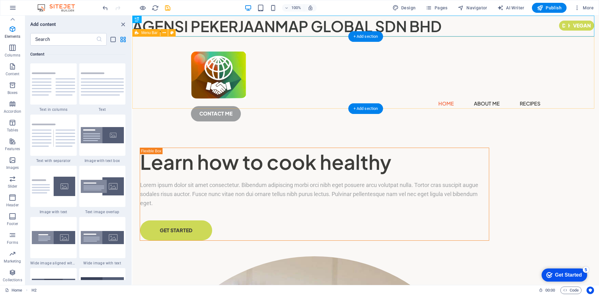
click at [265, 62] on div "Home About Me Recipes CONTACT ME" at bounding box center [365, 83] width 466 height 94
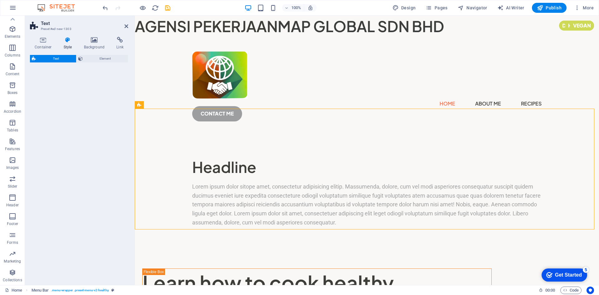
select select "rem"
select select "preset-text-v2-columns"
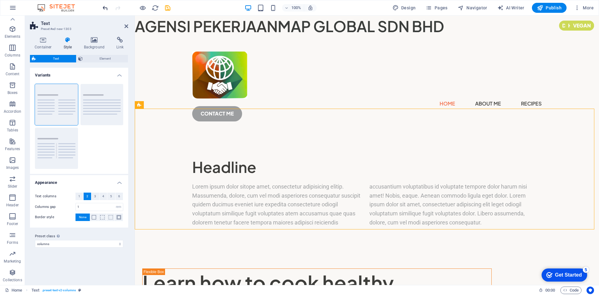
click at [104, 8] on icon "undo" at bounding box center [105, 7] width 7 height 7
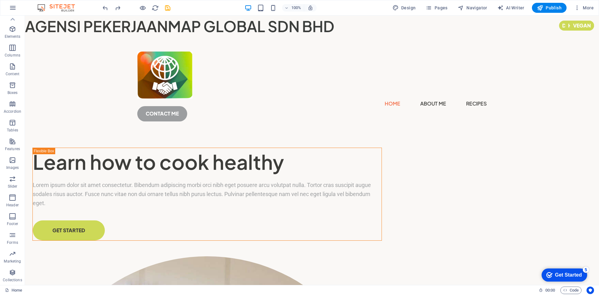
click at [102, 3] on div at bounding box center [136, 8] width 70 height 10
click at [104, 6] on icon "undo" at bounding box center [105, 7] width 7 height 7
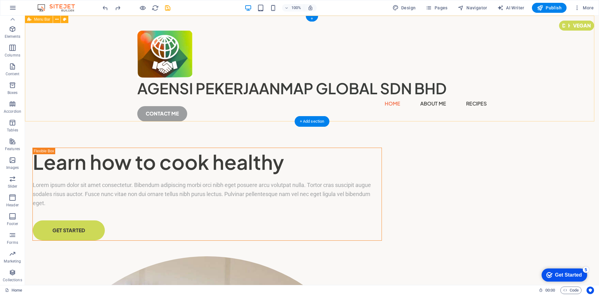
click at [264, 51] on div "AGENSI PEKERJAAN MAP GLOBAL SDN BHD Home About Me Recipes CONTACT ME" at bounding box center [312, 74] width 574 height 116
click at [170, 50] on div at bounding box center [311, 54] width 349 height 47
click at [169, 66] on div at bounding box center [311, 54] width 349 height 47
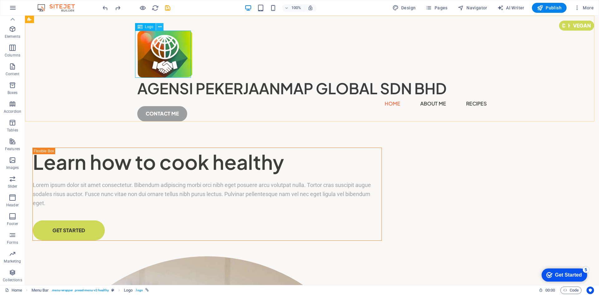
click at [160, 28] on icon at bounding box center [159, 27] width 3 height 7
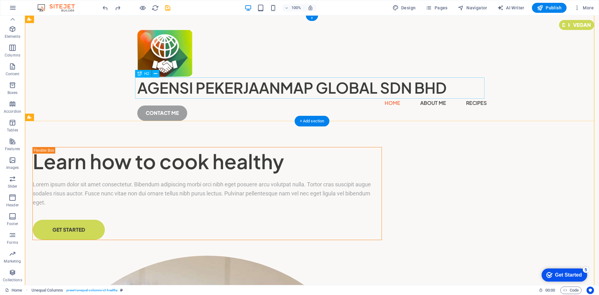
scroll to position [0, 0]
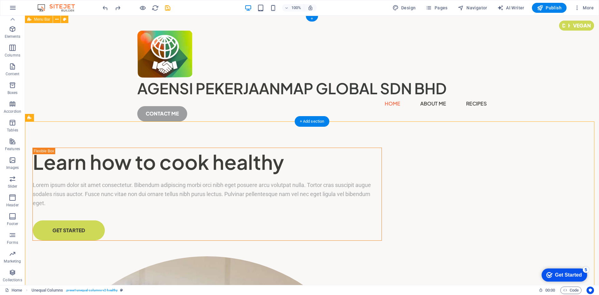
click at [537, 71] on div "AGENSI PEKERJAAN MAP GLOBAL SDN BHD Home About Me Recipes CONTACT ME" at bounding box center [312, 74] width 574 height 116
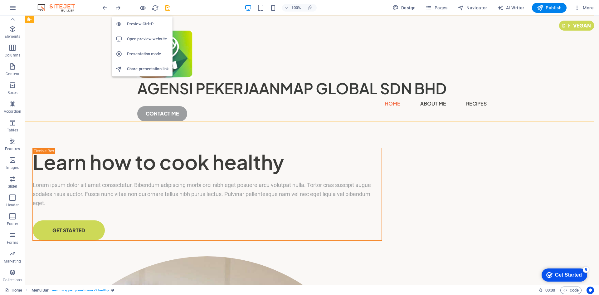
click at [144, 23] on h6 "Preview Ctrl+P" at bounding box center [148, 23] width 42 height 7
